Goal: Task Accomplishment & Management: Manage account settings

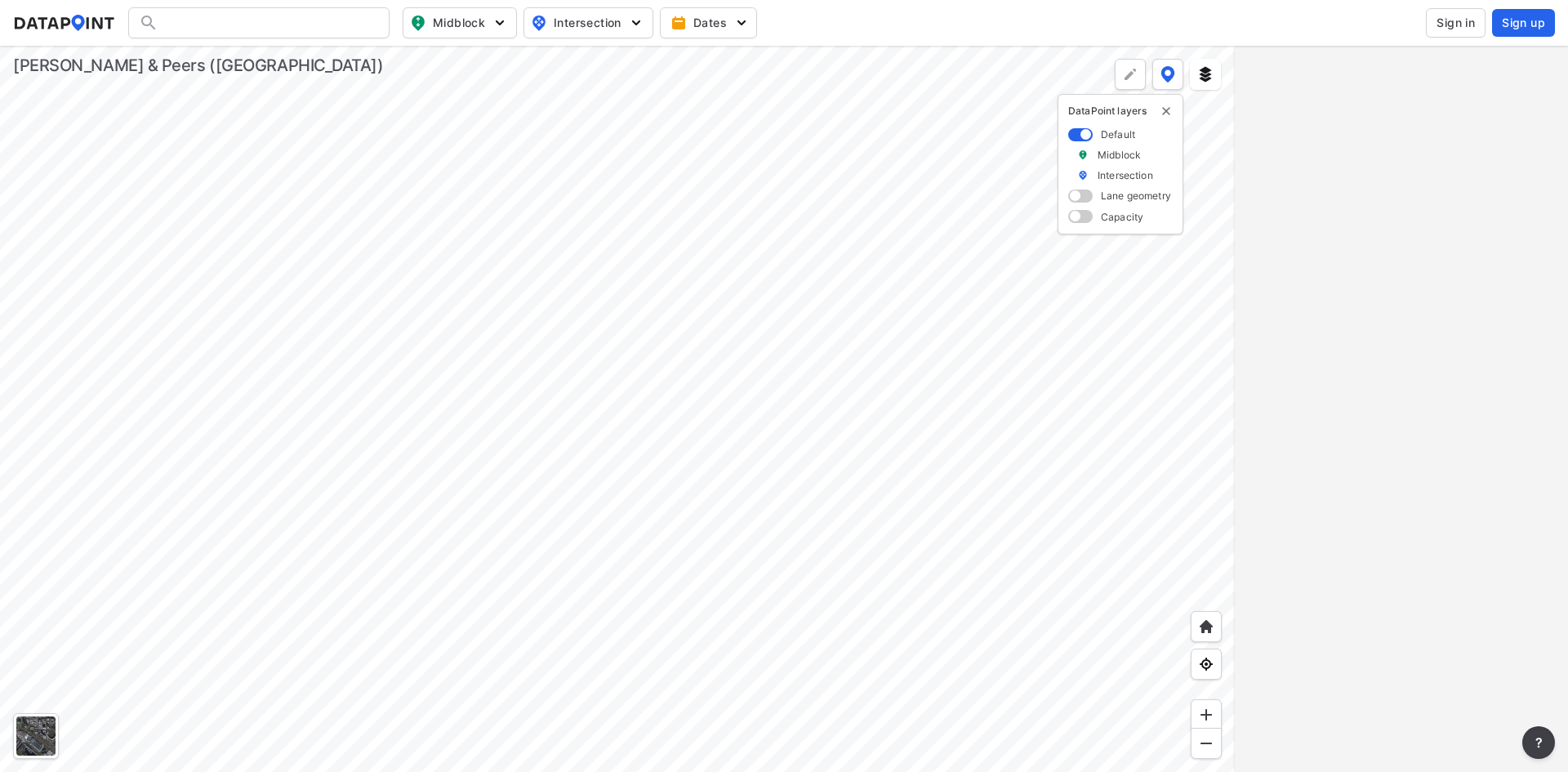
click at [1162, 107] on img "delete" at bounding box center [1166, 111] width 13 height 13
click at [1450, 21] on span "Sign in" at bounding box center [1455, 23] width 39 height 17
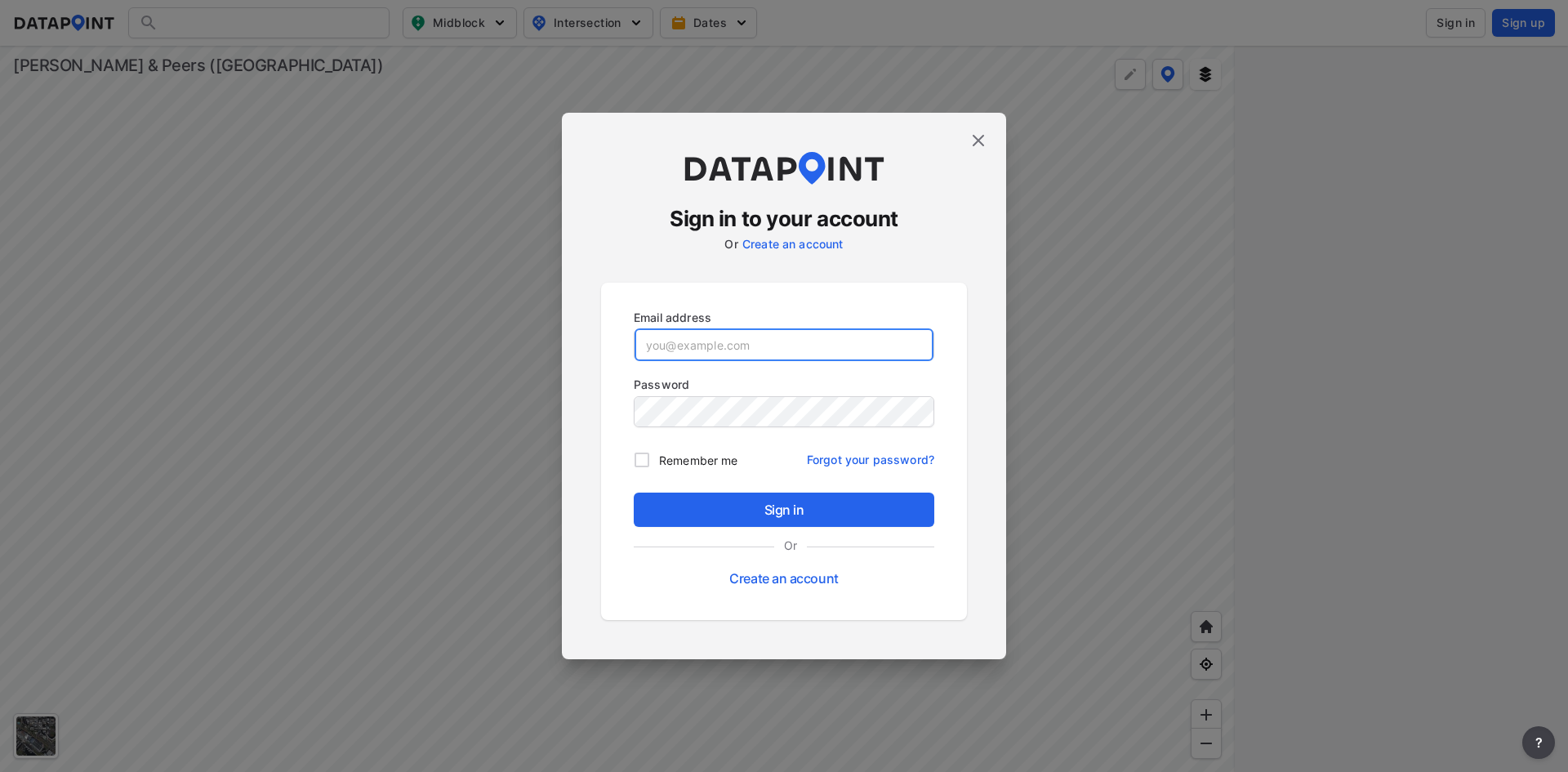
type input "[EMAIL_ADDRESS][DOMAIN_NAME]"
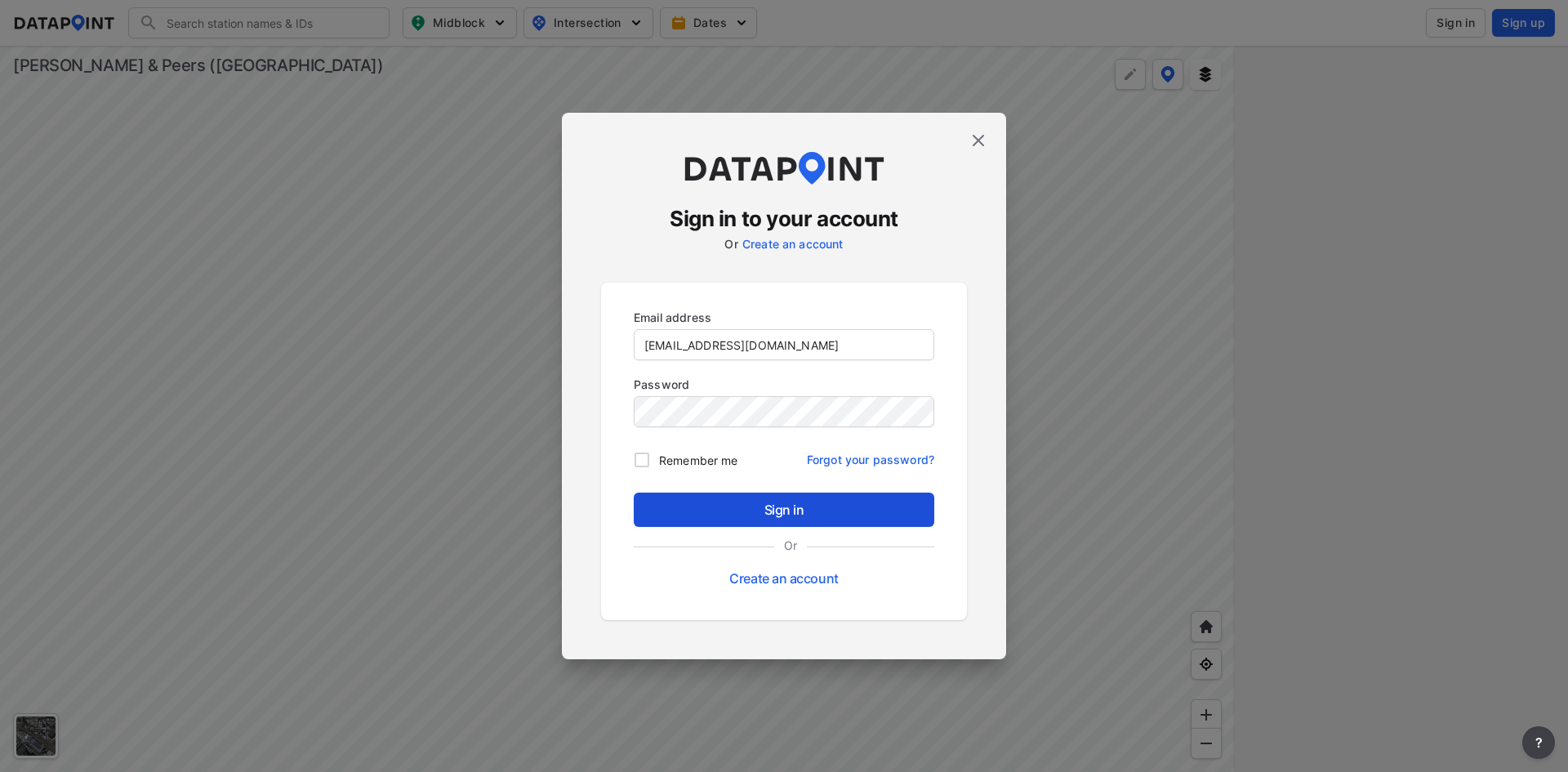
click at [776, 500] on span "Sign in" at bounding box center [784, 509] width 274 height 20
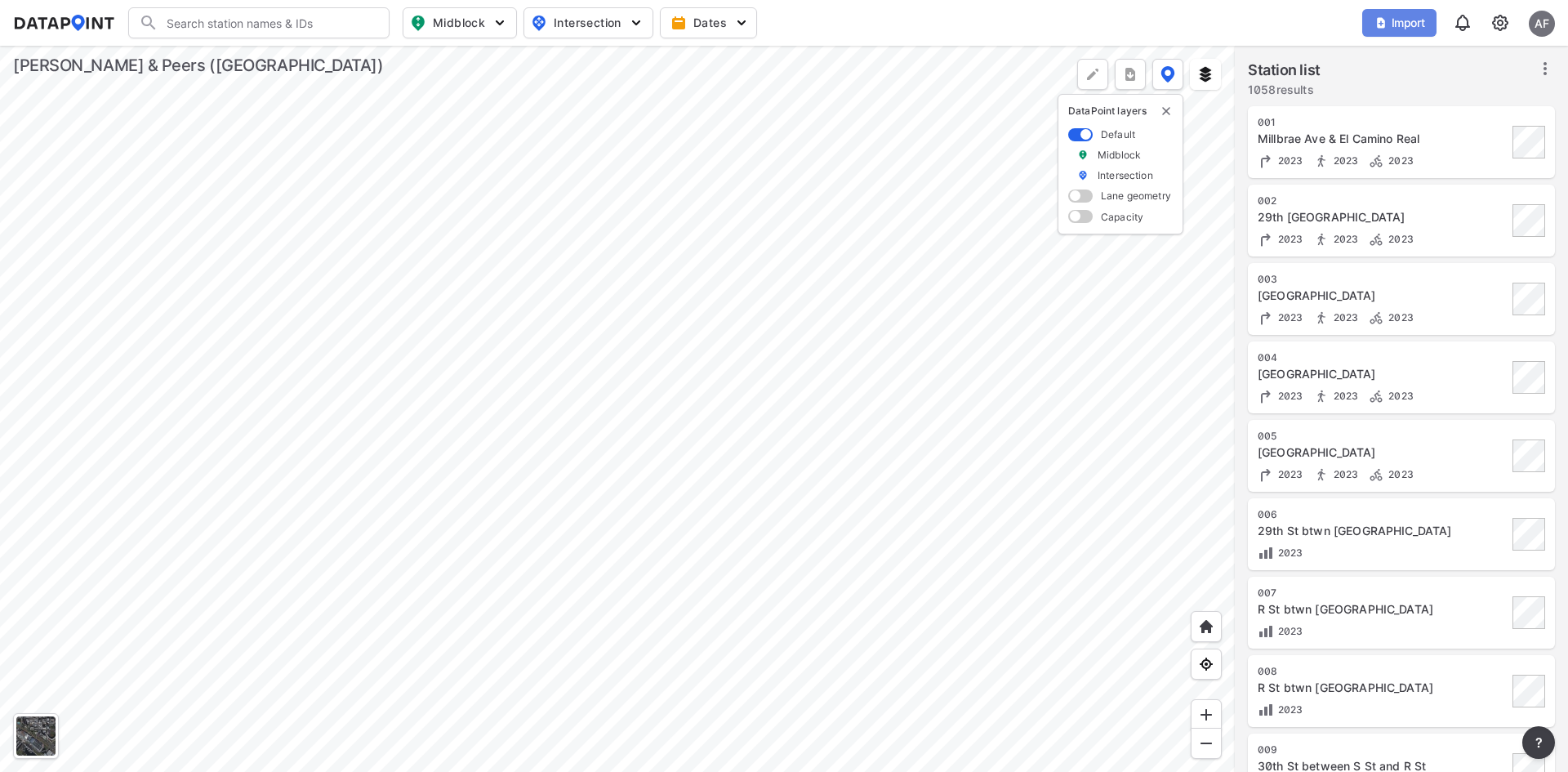
click at [1394, 22] on span "Import" at bounding box center [1399, 23] width 54 height 17
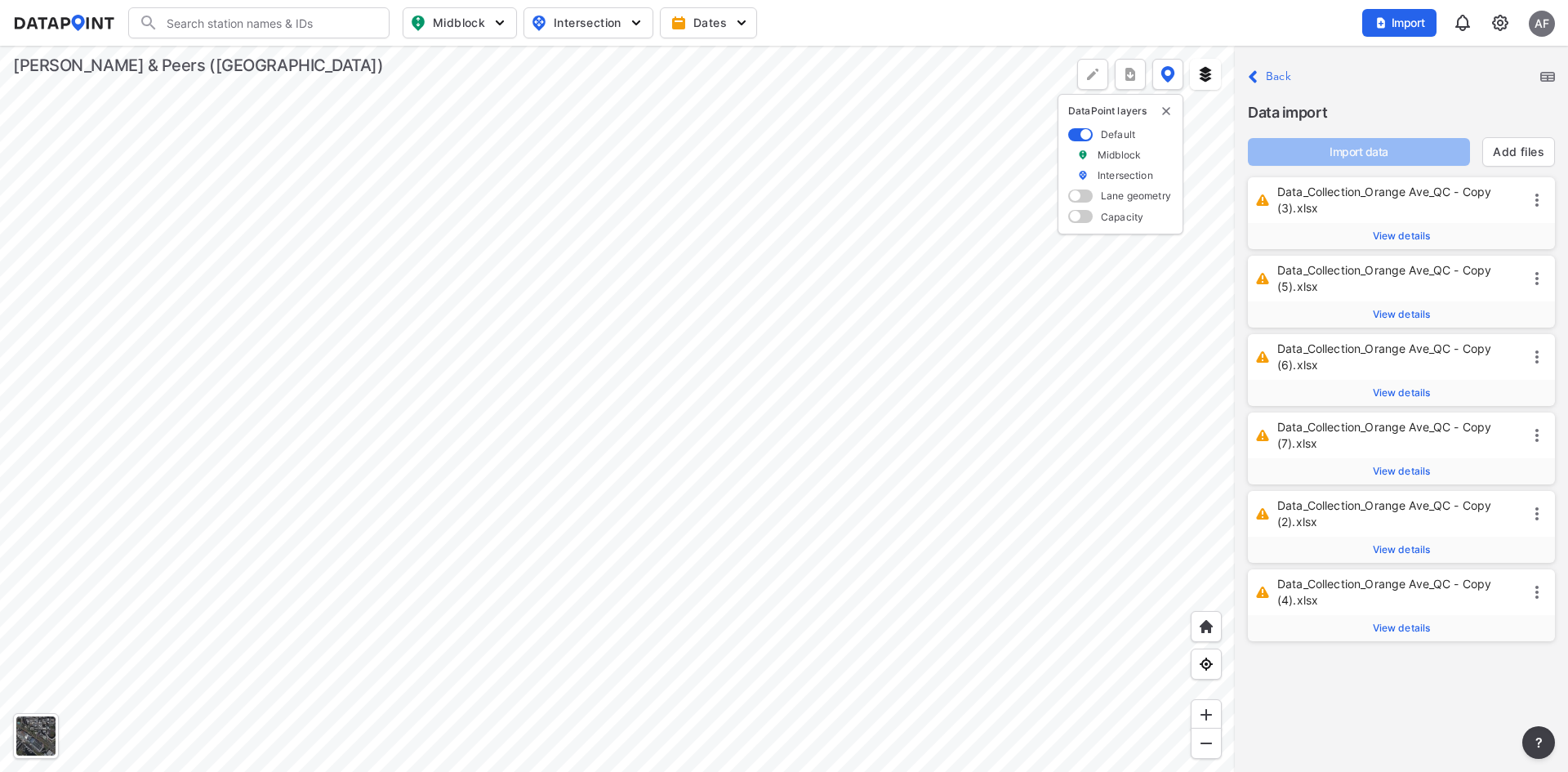
click at [1545, 75] on img at bounding box center [1547, 77] width 15 height 10
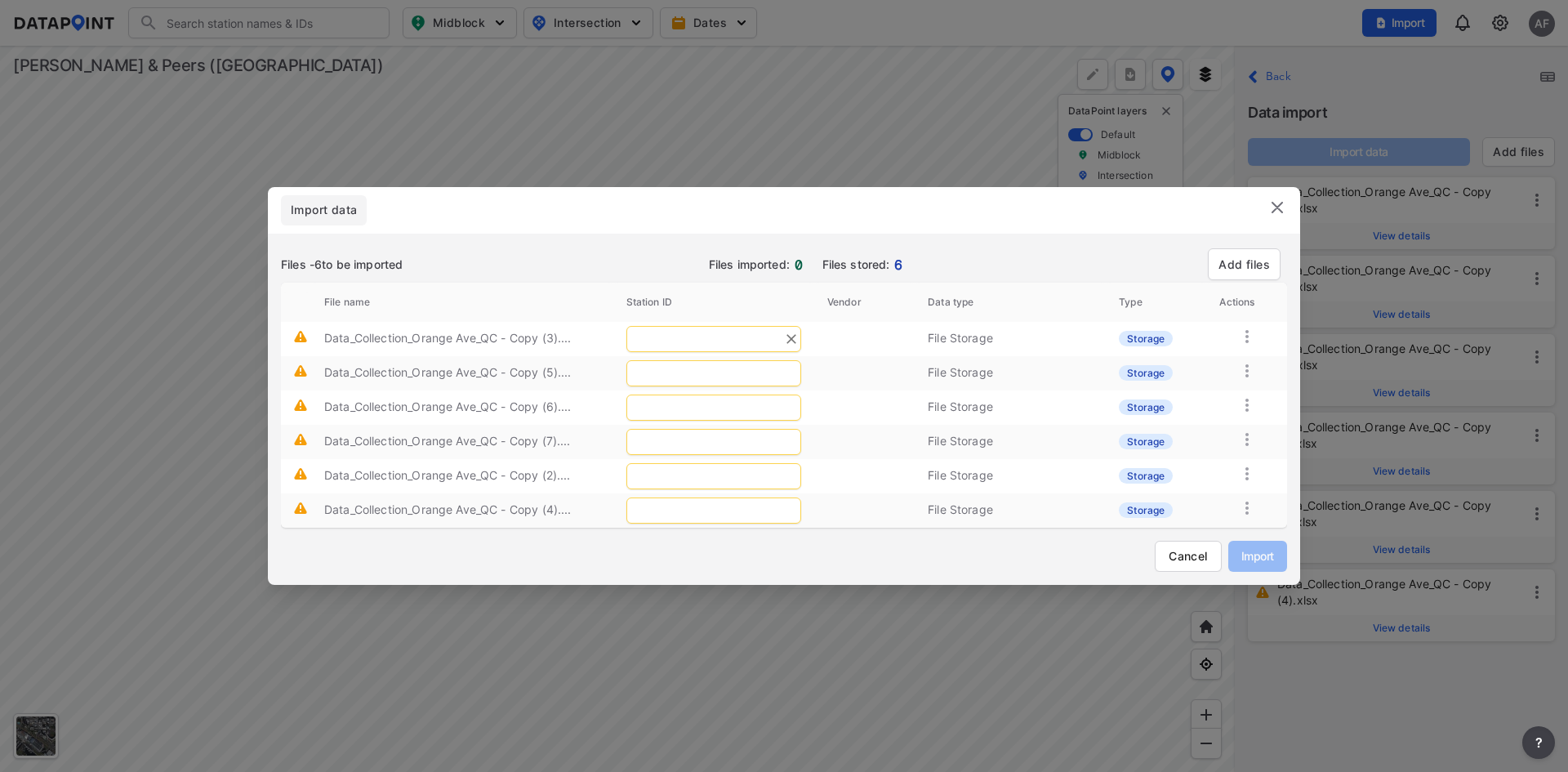
click at [682, 341] on input "text" at bounding box center [714, 339] width 175 height 26
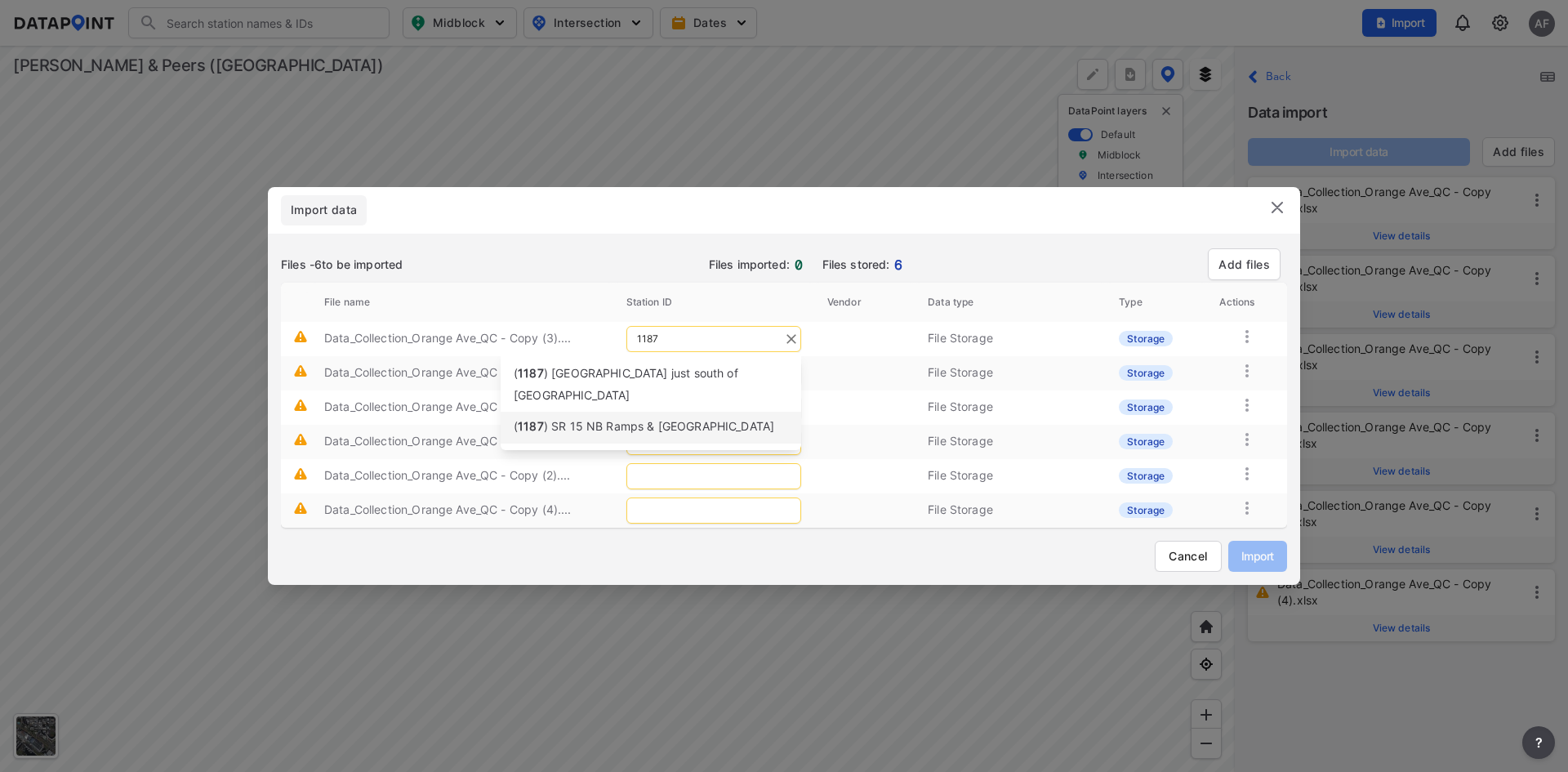
click at [659, 419] on span ") SR 15 NB Ramps & [GEOGRAPHIC_DATA]" at bounding box center [659, 425] width 230 height 14
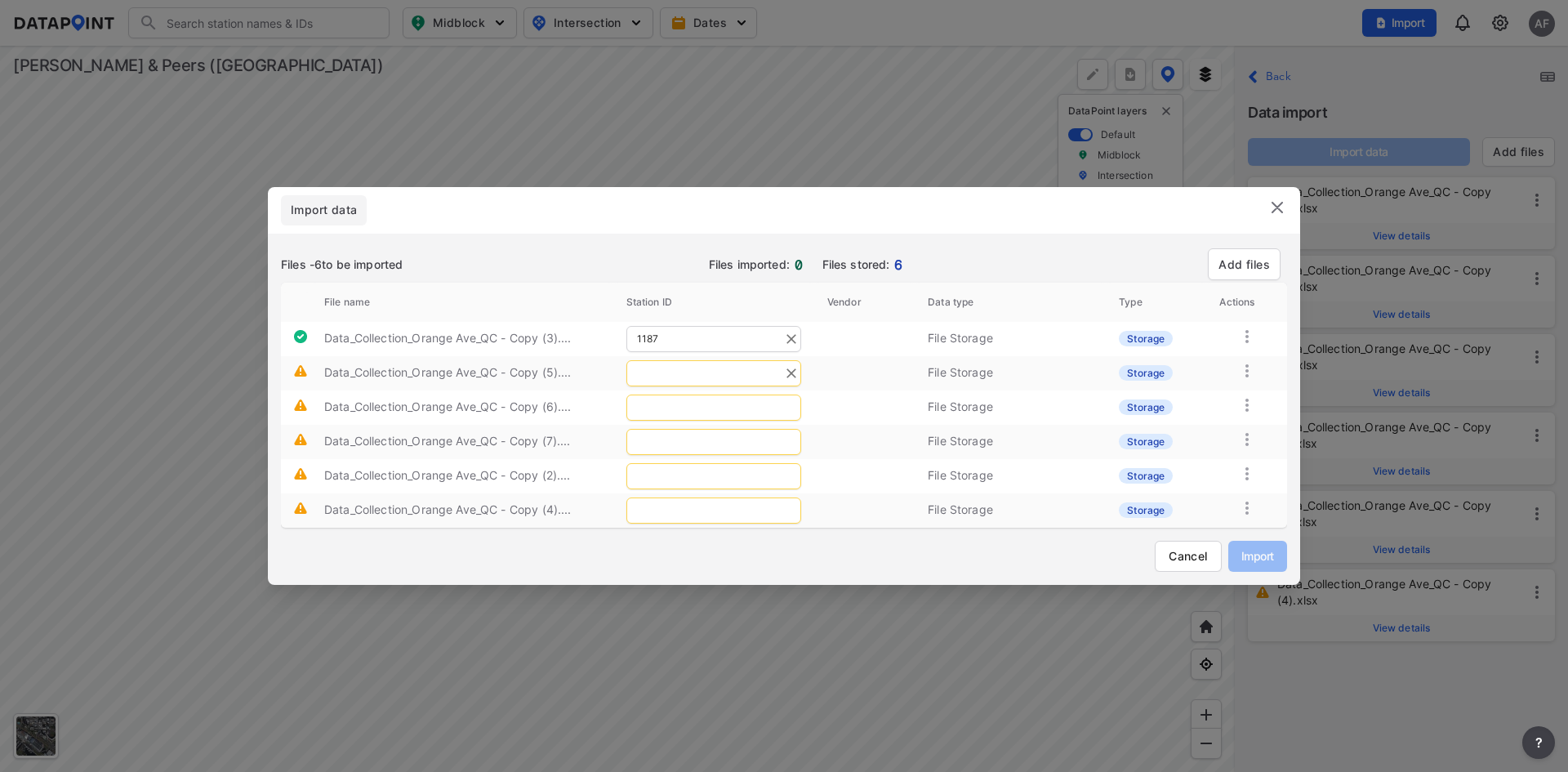
type input "1187"
click at [669, 385] on input "text" at bounding box center [714, 373] width 175 height 26
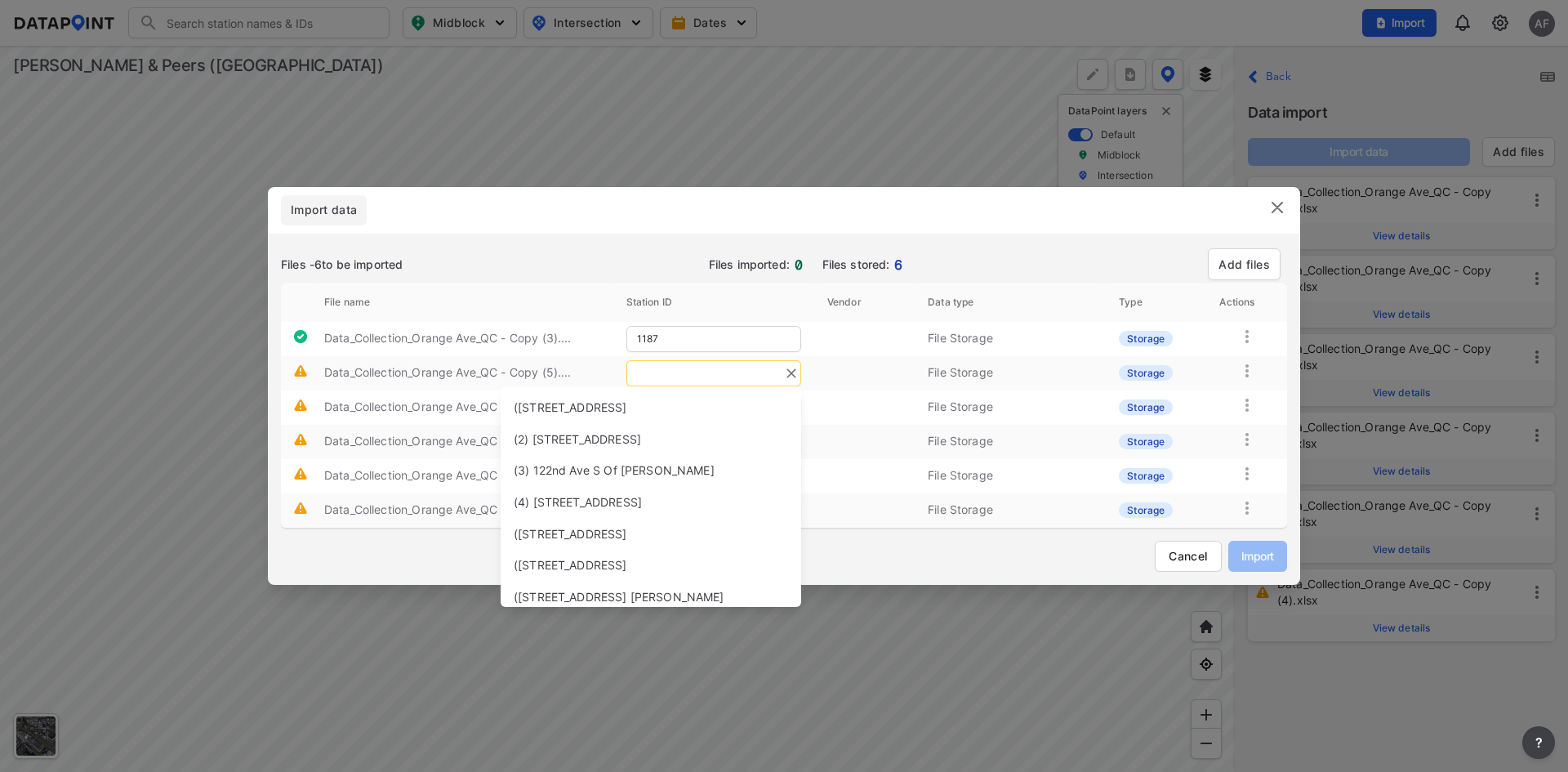
click at [679, 381] on input "text" at bounding box center [714, 373] width 175 height 26
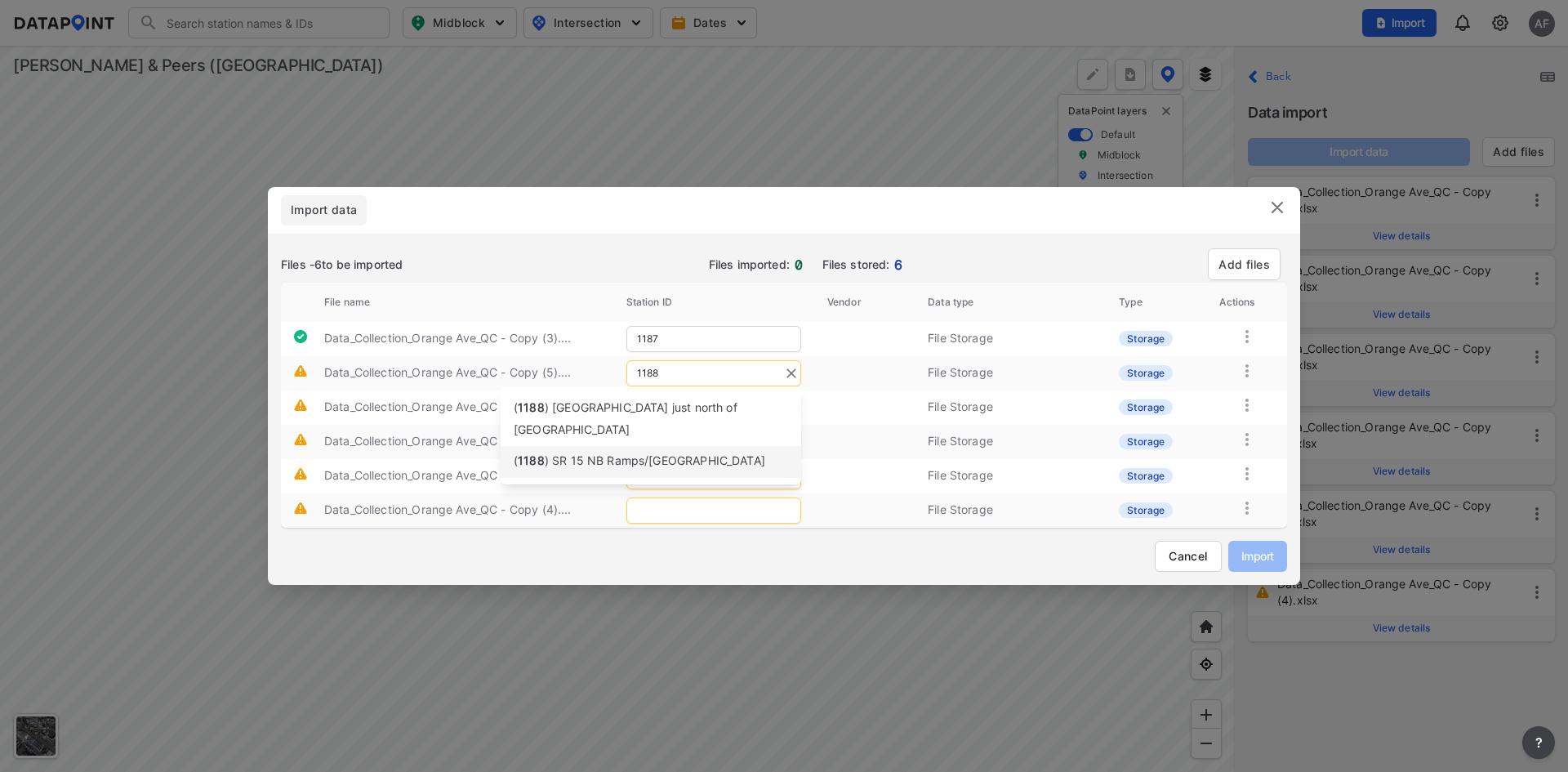
click at [627, 453] on span ") SR 15 NB Ramps/[GEOGRAPHIC_DATA]" at bounding box center [655, 460] width 220 height 14
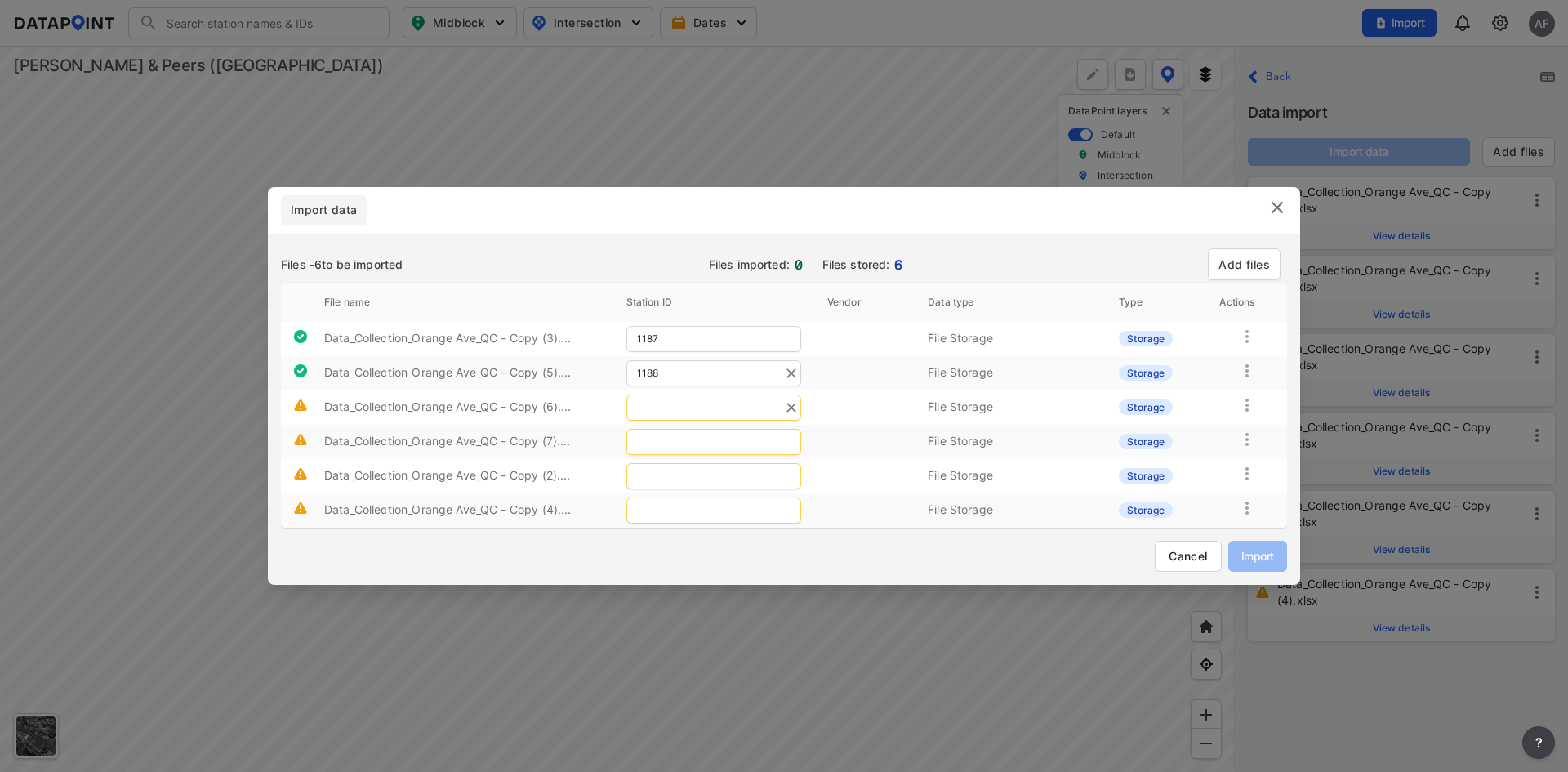
type input "1188"
click at [707, 408] on input "text" at bounding box center [714, 408] width 175 height 26
click at [646, 488] on span ") [GEOGRAPHIC_DATA]" at bounding box center [607, 495] width 124 height 14
type input "1189"
click at [676, 447] on input "text" at bounding box center [714, 441] width 175 height 26
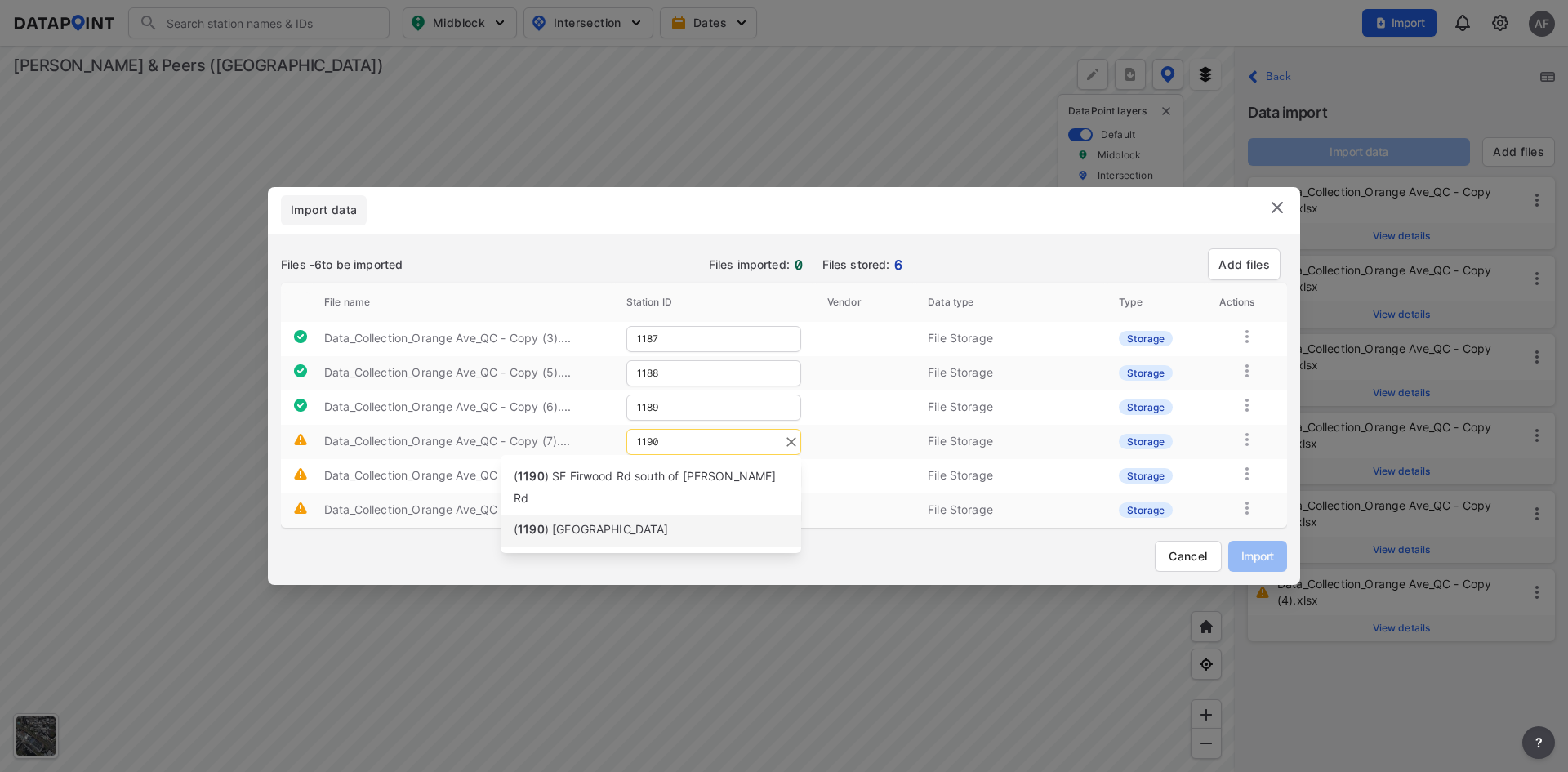
click at [575, 522] on span ") [GEOGRAPHIC_DATA]" at bounding box center [607, 529] width 124 height 14
type input "1190"
click at [648, 472] on input "text" at bounding box center [714, 476] width 175 height 26
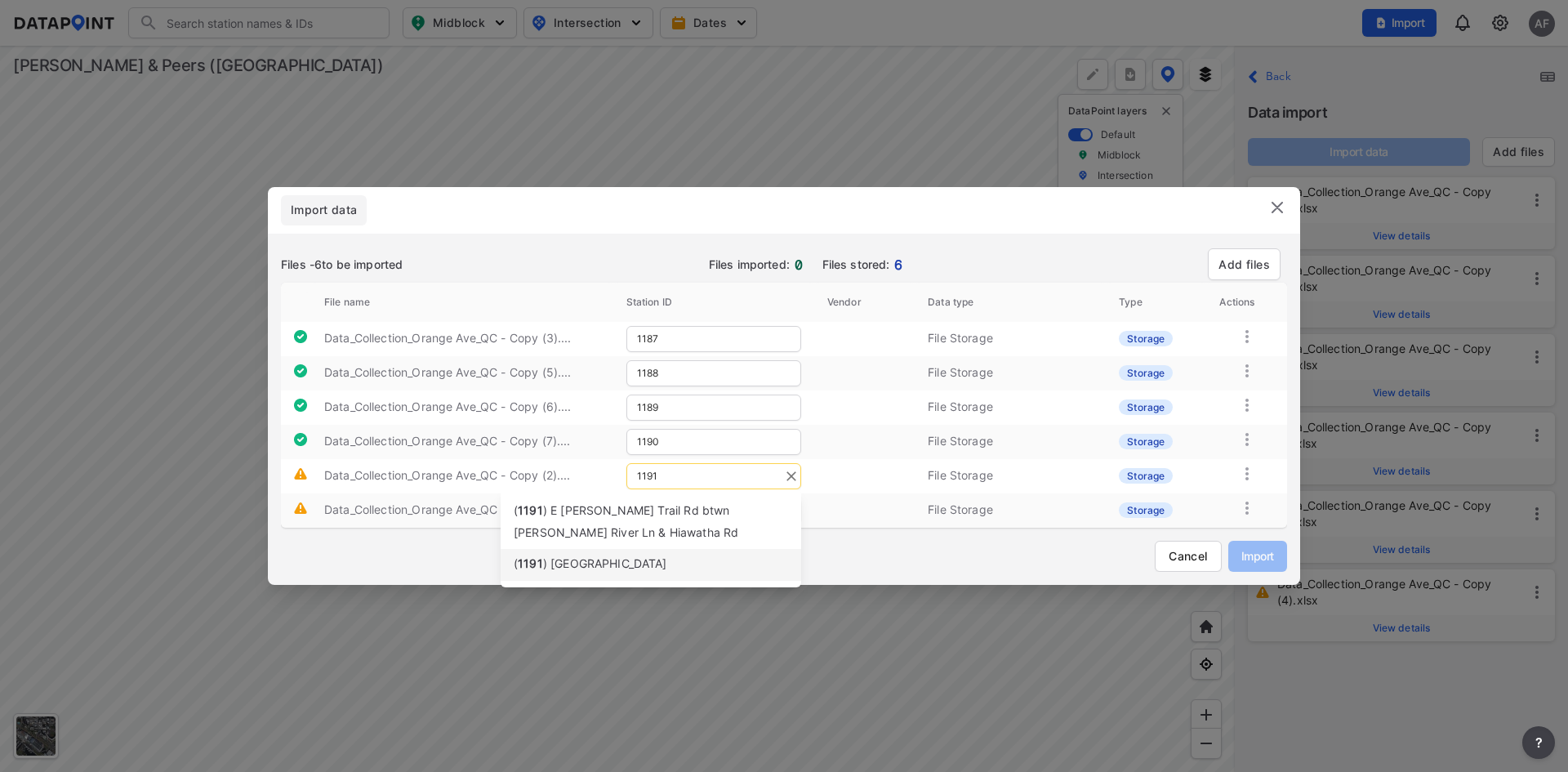
click at [621, 564] on span ") [GEOGRAPHIC_DATA]" at bounding box center [605, 563] width 124 height 14
type input "1191"
click at [670, 508] on input "text" at bounding box center [714, 510] width 175 height 26
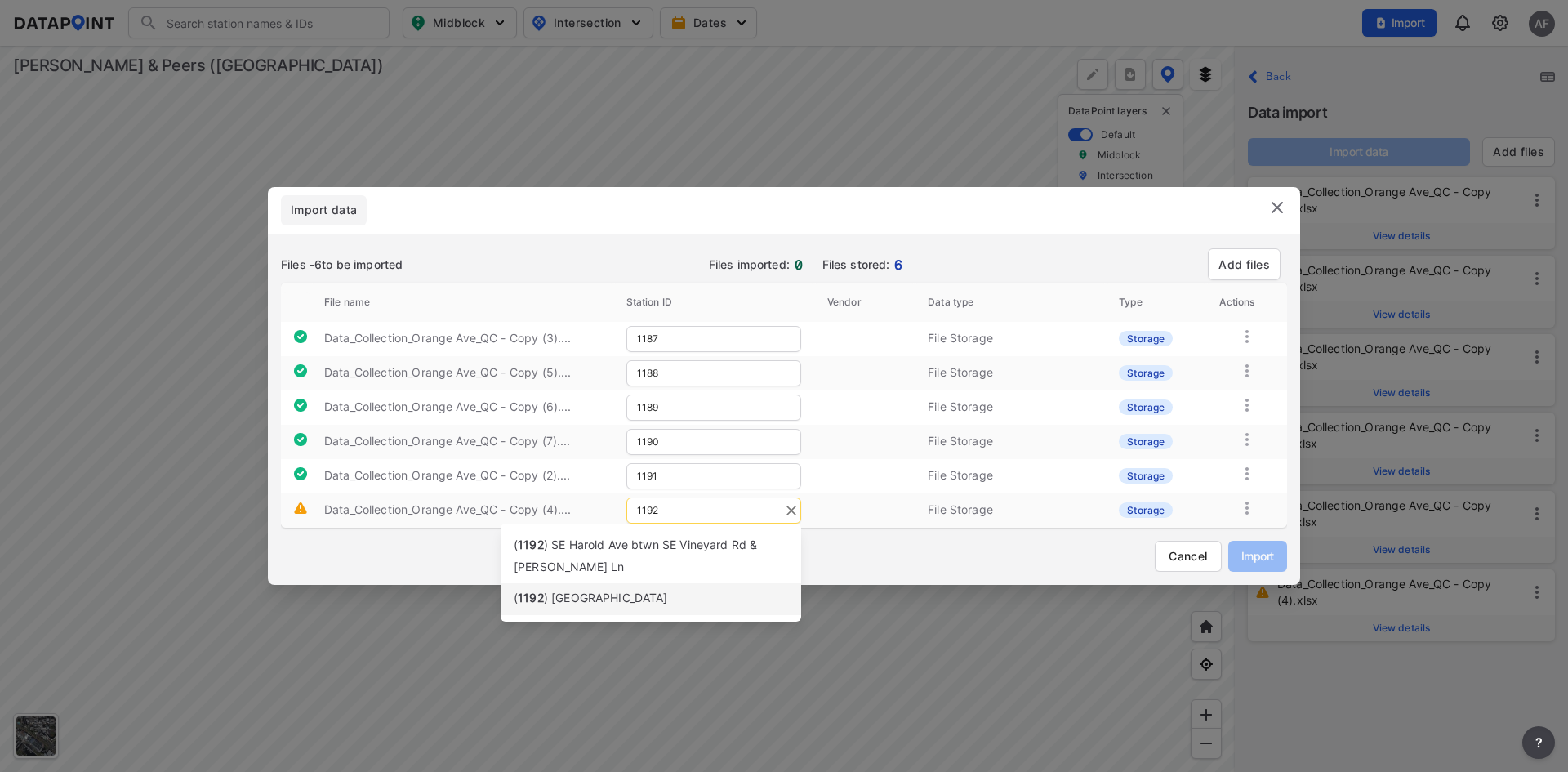
click at [614, 603] on span ") [GEOGRAPHIC_DATA]" at bounding box center [606, 597] width 124 height 14
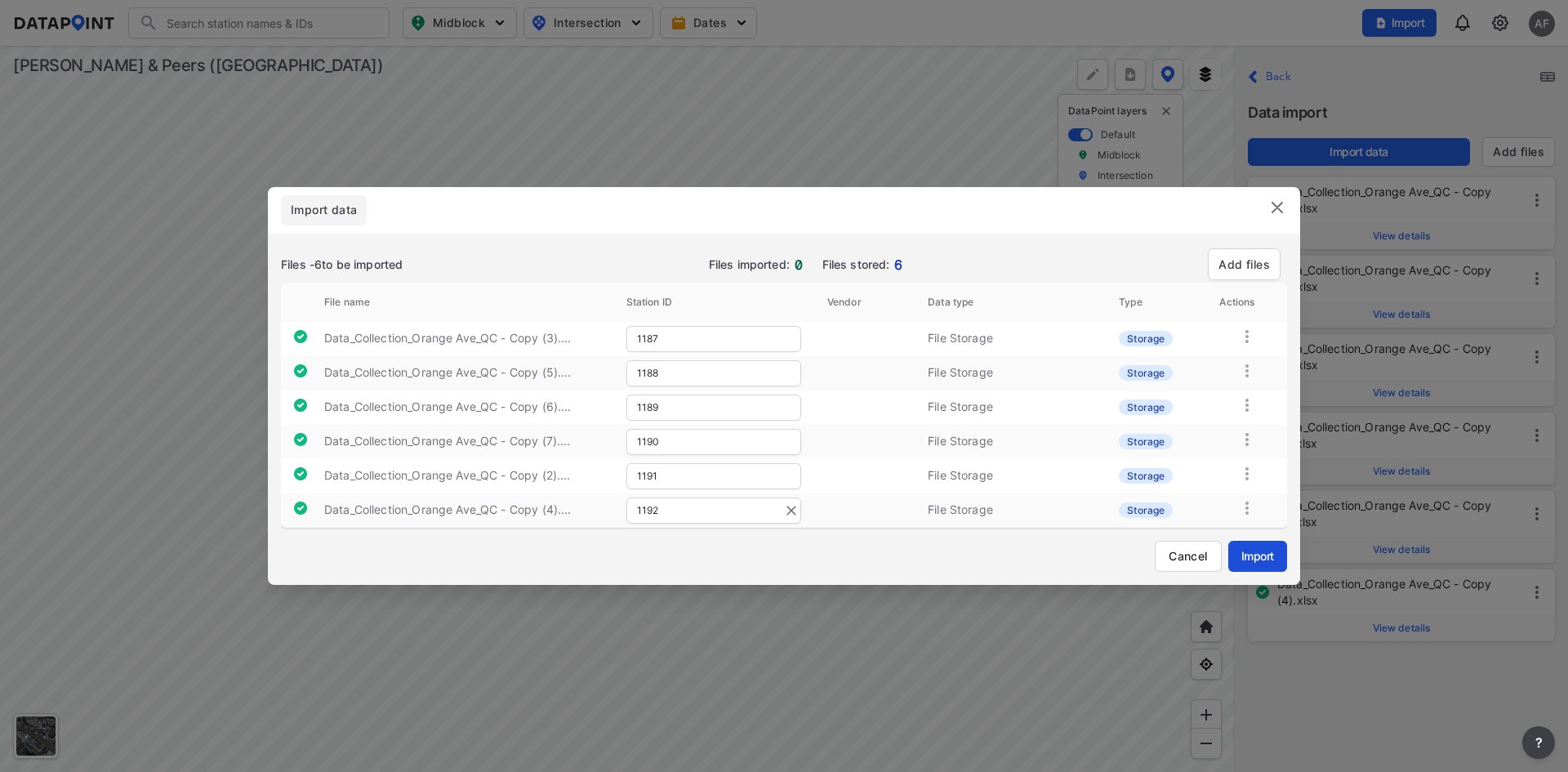
type input "1192"
click at [1252, 559] on span "Import" at bounding box center [1258, 555] width 33 height 17
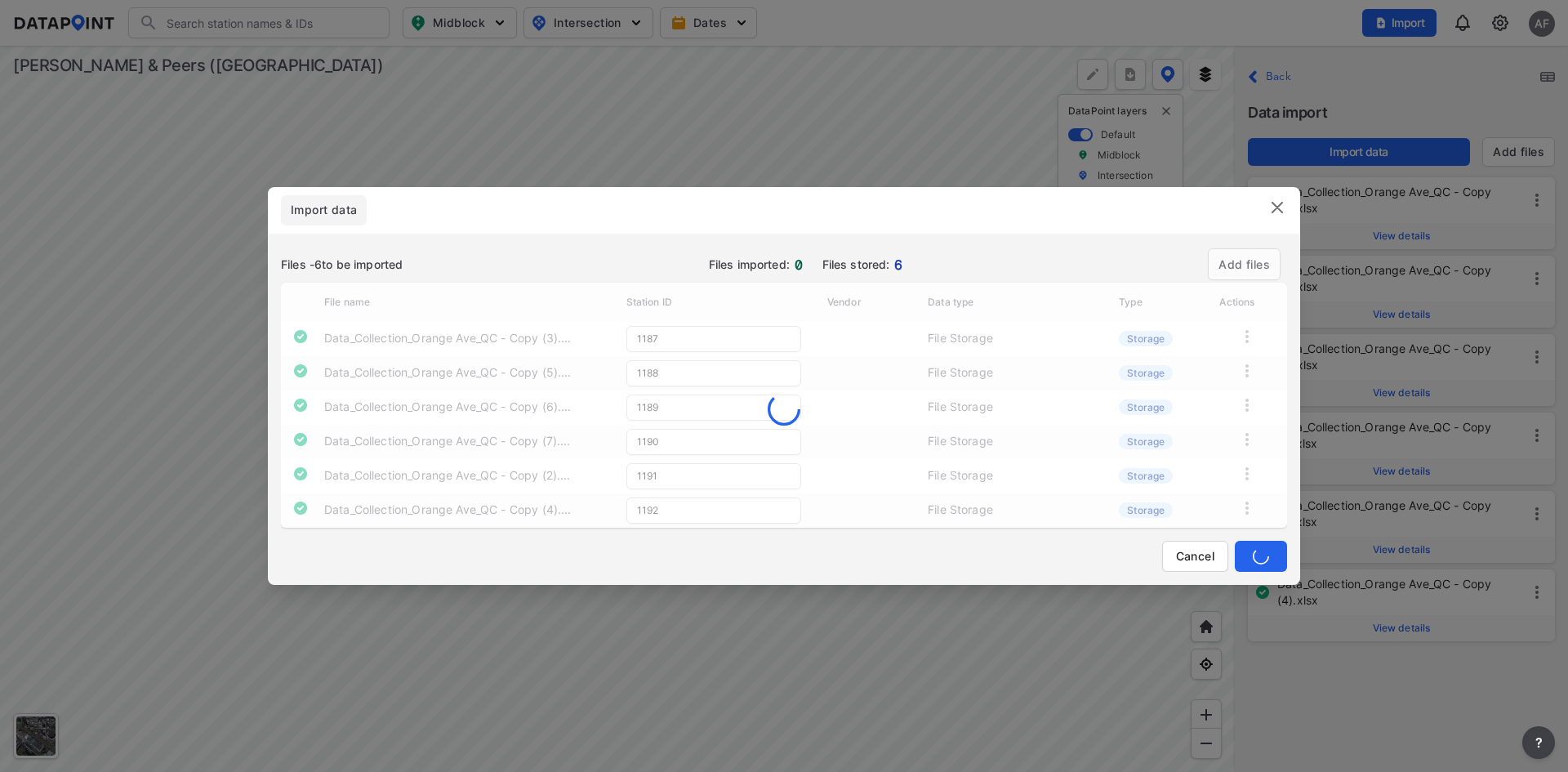
type input "1188"
type input "1189"
type input "1190"
type input "1191"
type input "1192"
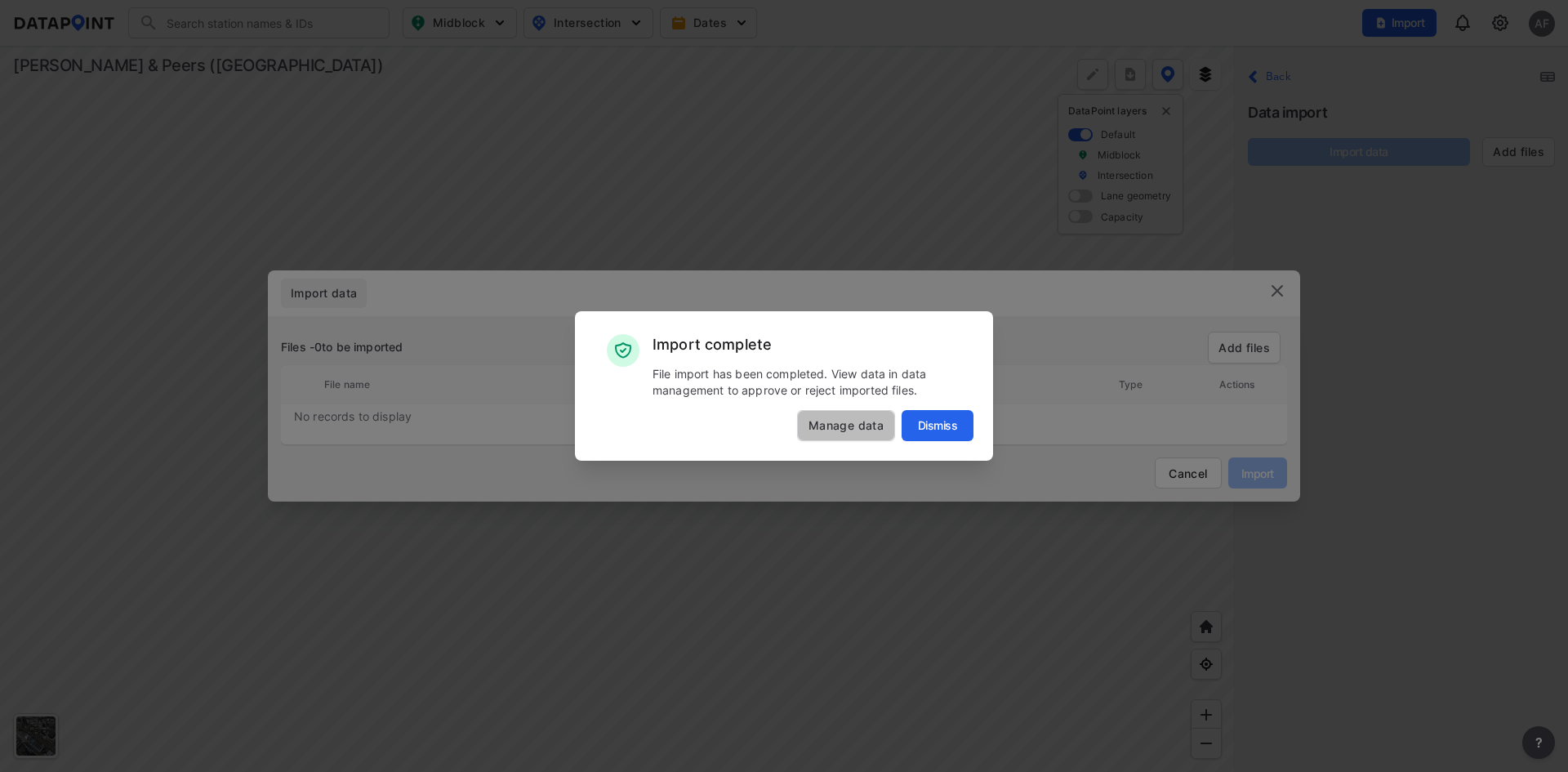
click at [832, 418] on span "Manage data" at bounding box center [846, 425] width 97 height 17
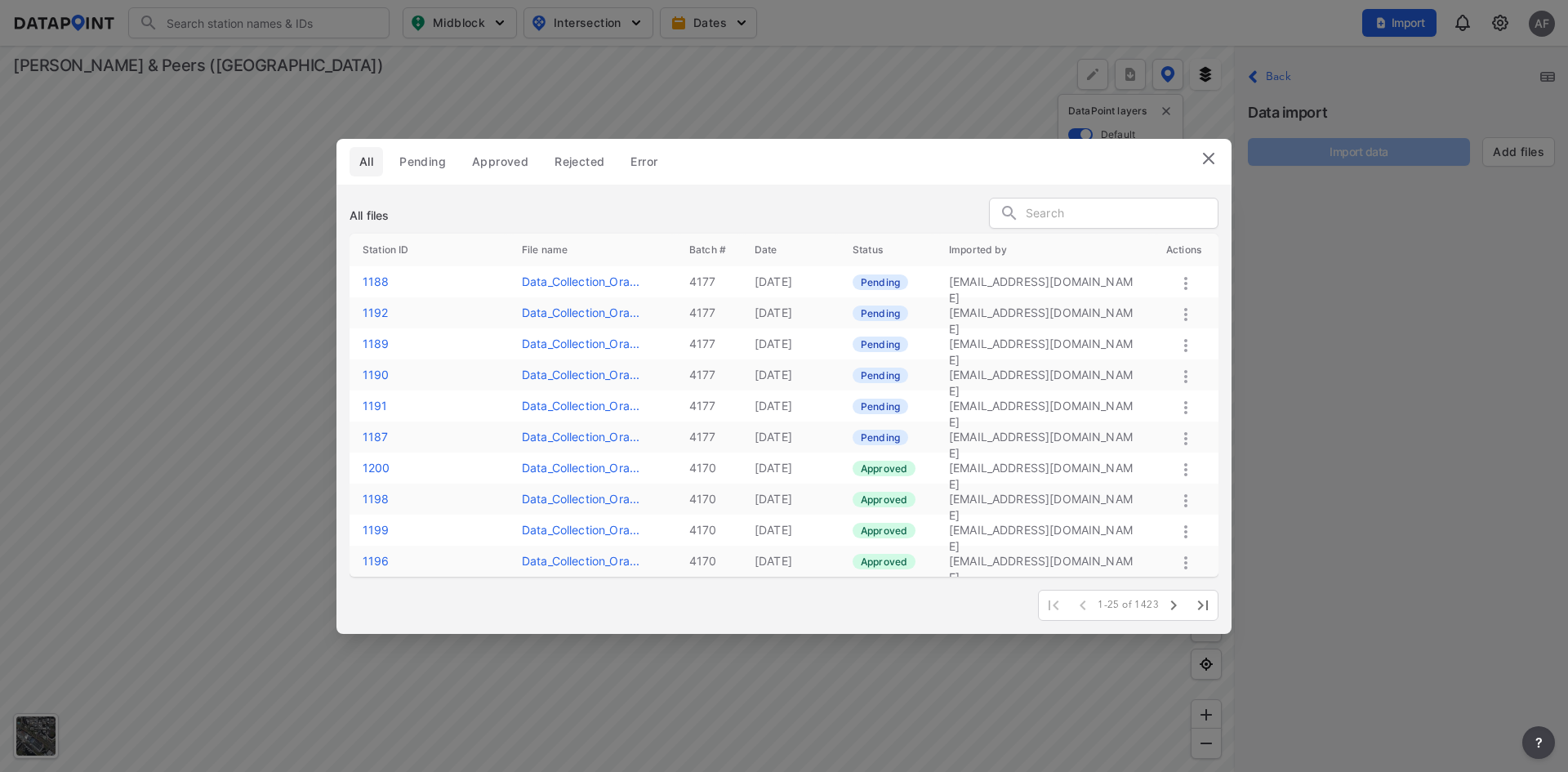
click at [422, 164] on span "Pending" at bounding box center [423, 162] width 46 height 17
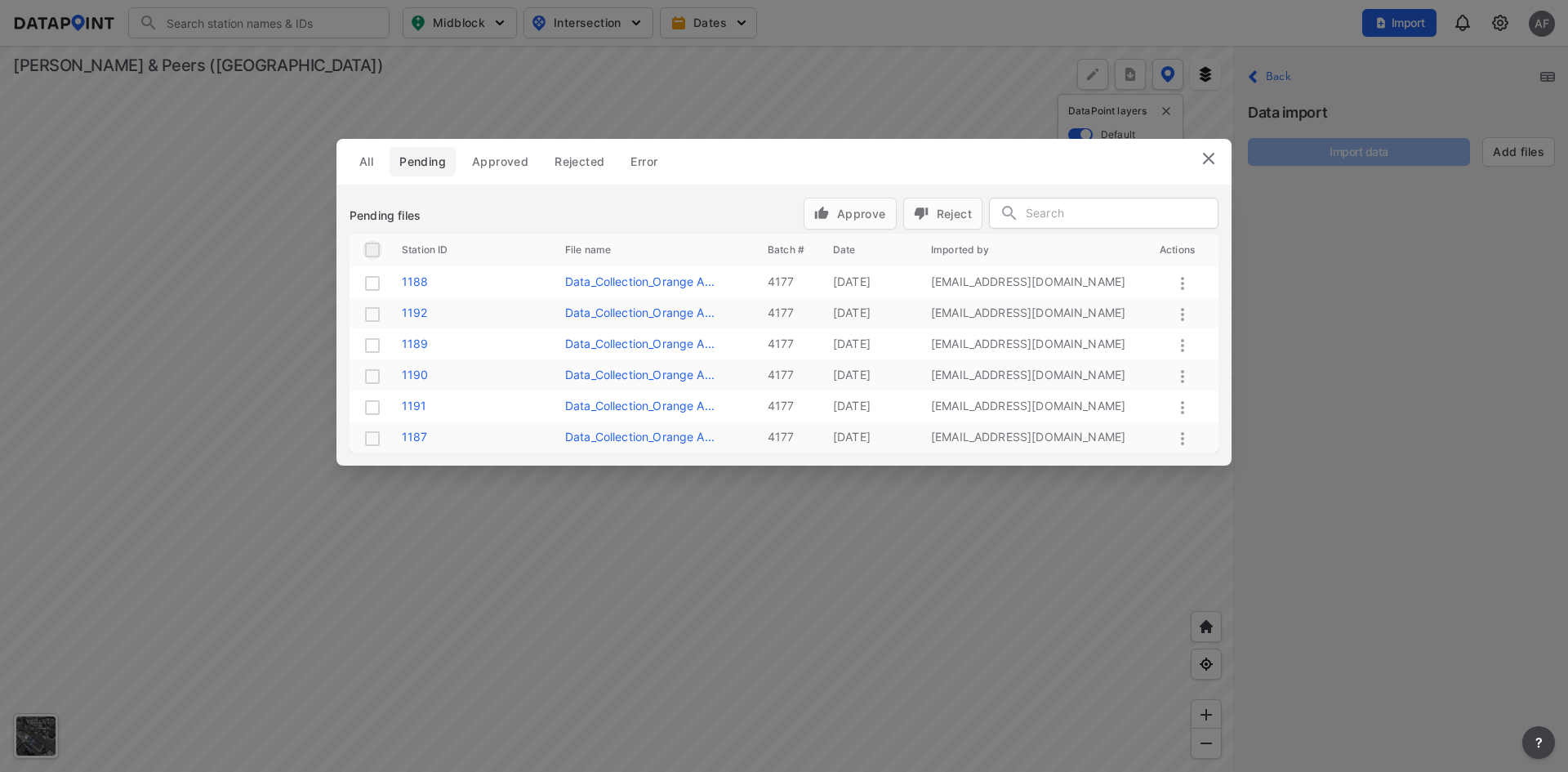
drag, startPoint x: 373, startPoint y: 253, endPoint x: 402, endPoint y: 252, distance: 29.0
click at [373, 252] on input "checkbox" at bounding box center [372, 250] width 20 height 20
checkbox input "true"
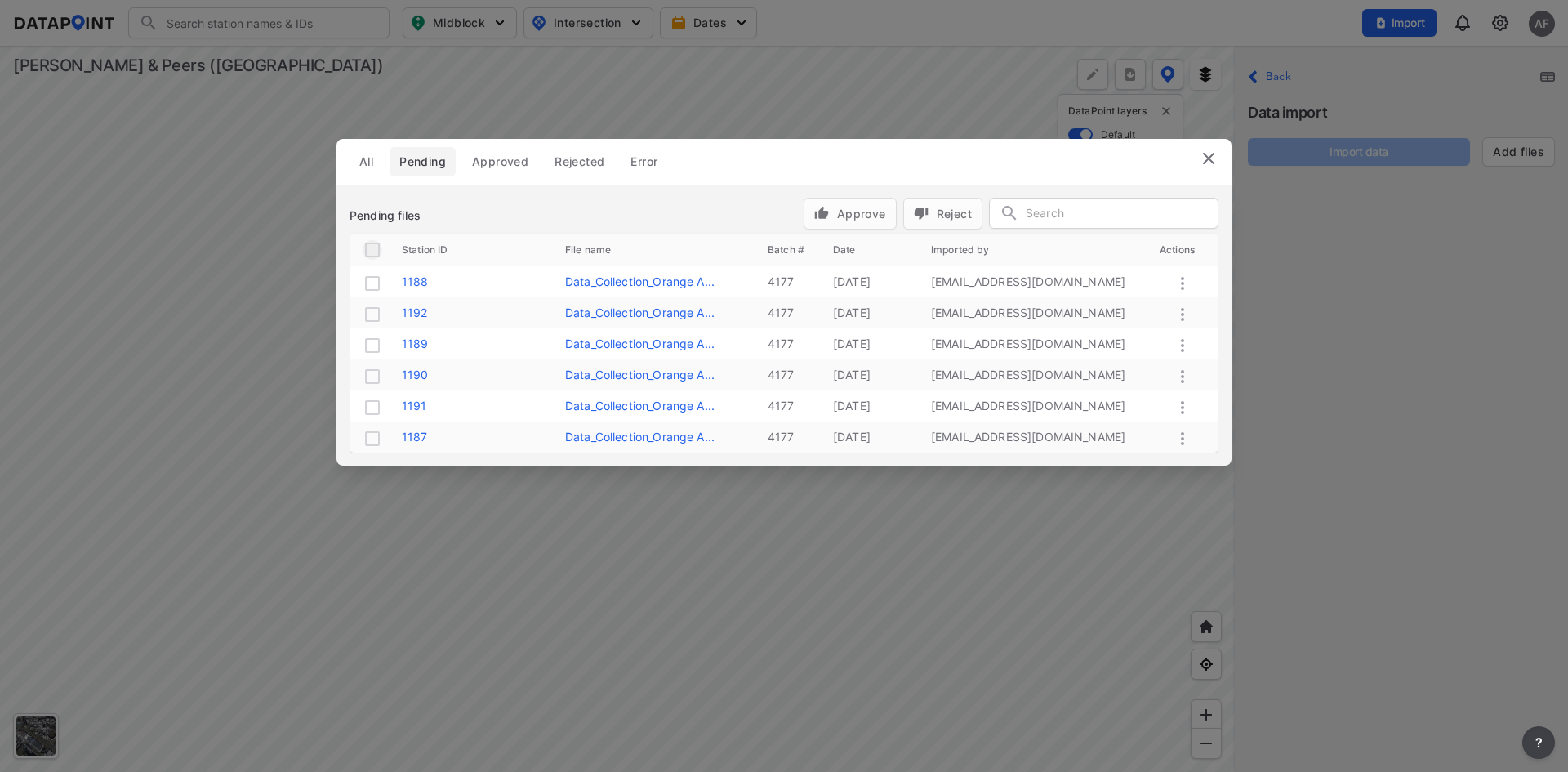
checkbox input "true"
click at [863, 202] on button "Approve" at bounding box center [850, 213] width 93 height 32
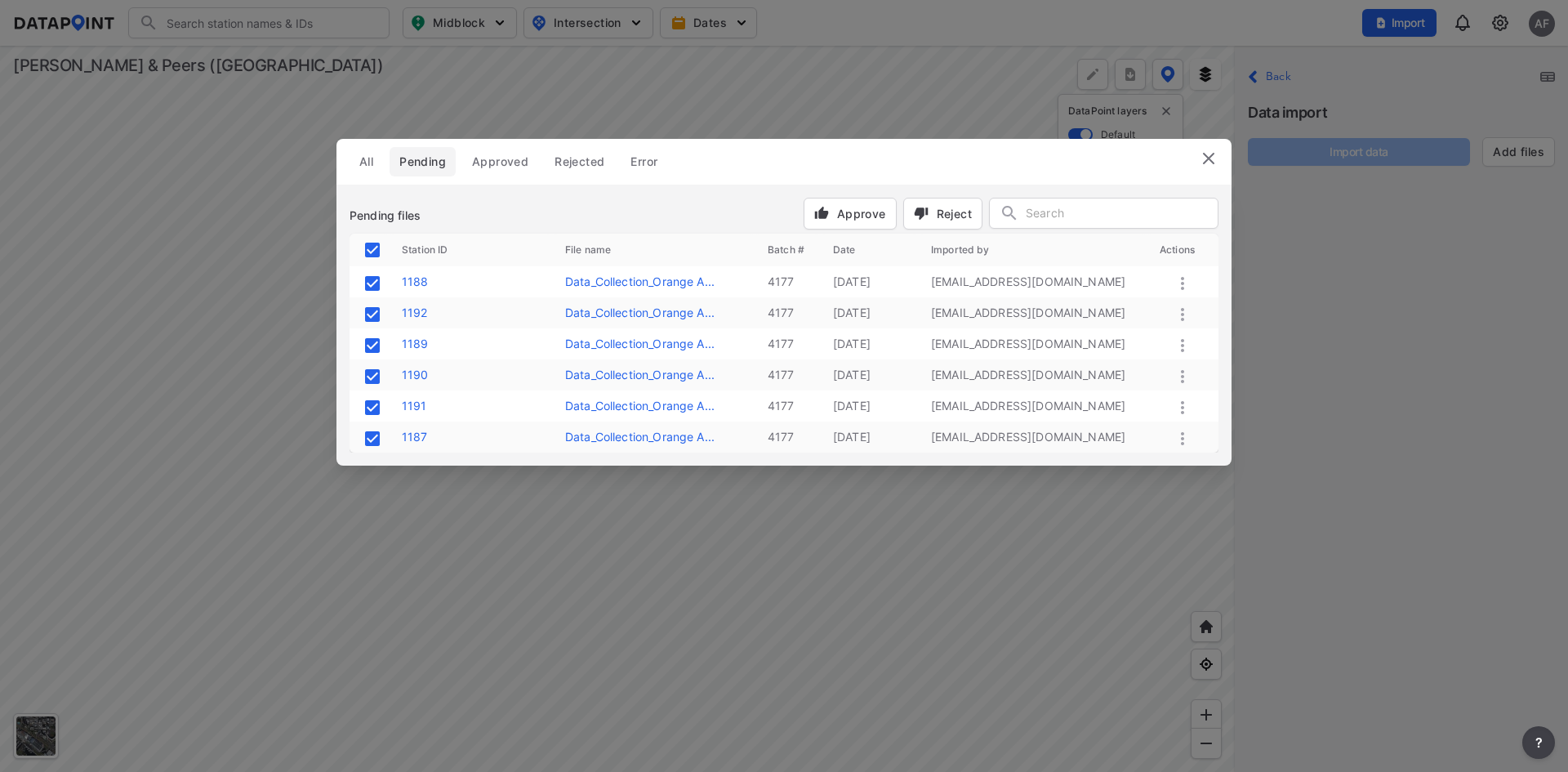
checkbox input "false"
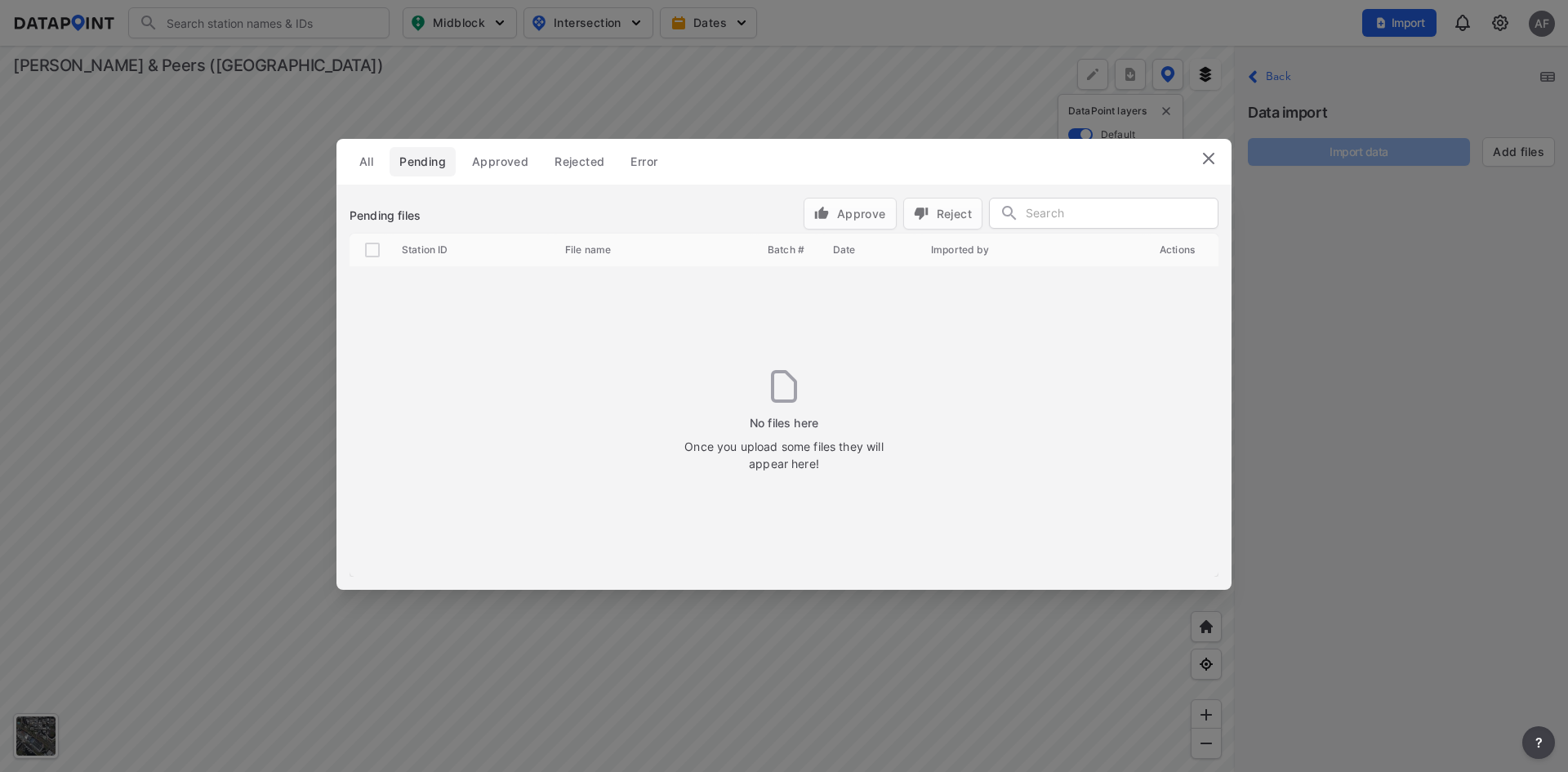
click at [1198, 158] on header "All Pending Approved Rejected Error" at bounding box center [784, 162] width 896 height 45
click at [1214, 158] on img at bounding box center [1210, 159] width 20 height 20
